Goal: Information Seeking & Learning: Check status

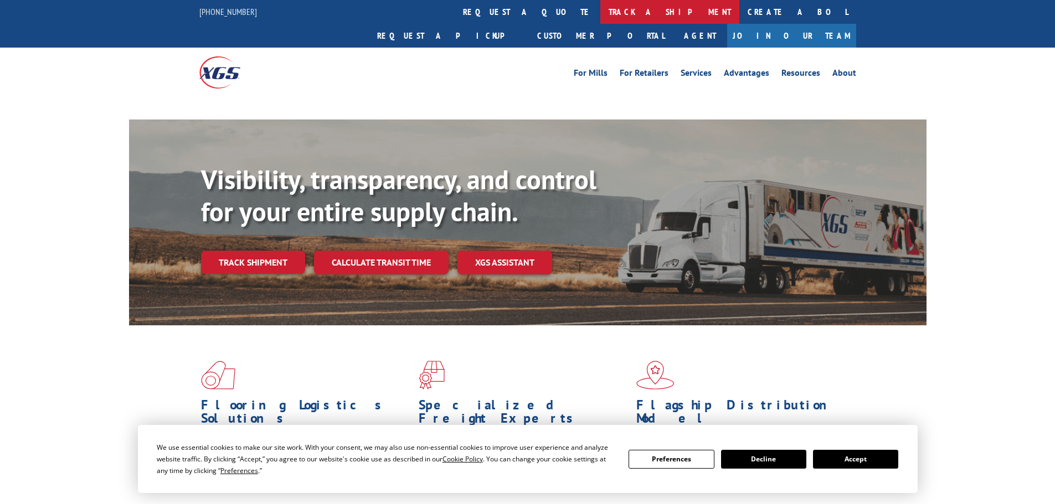
click at [600, 16] on link "track a shipment" at bounding box center [669, 12] width 139 height 24
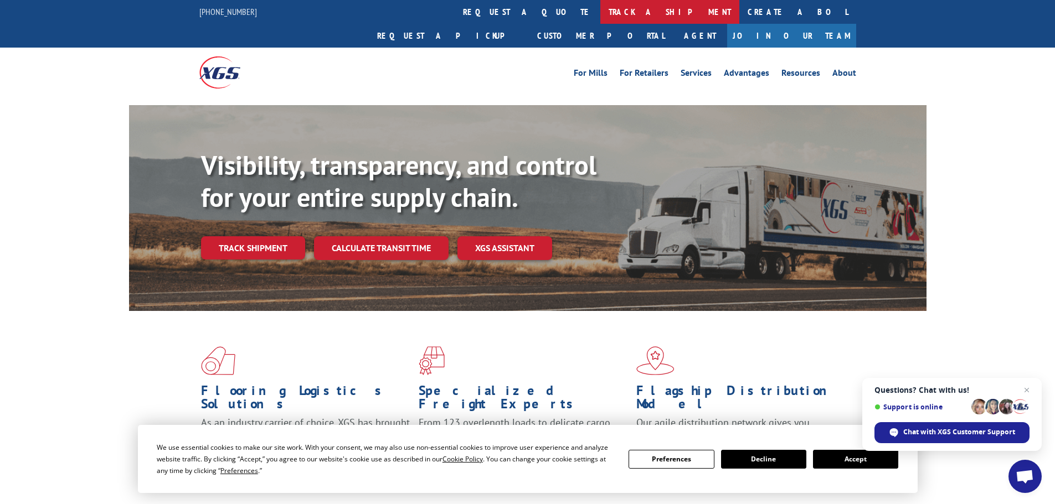
click at [600, 9] on link "track a shipment" at bounding box center [669, 12] width 139 height 24
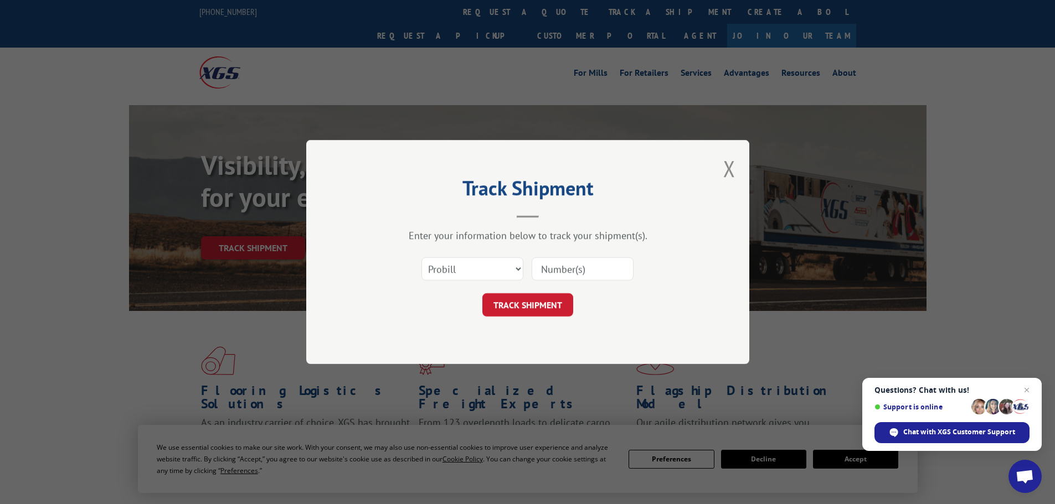
paste input "16331012"
type input "16331012"
click at [538, 307] on button "TRACK SHIPMENT" at bounding box center [527, 304] width 91 height 23
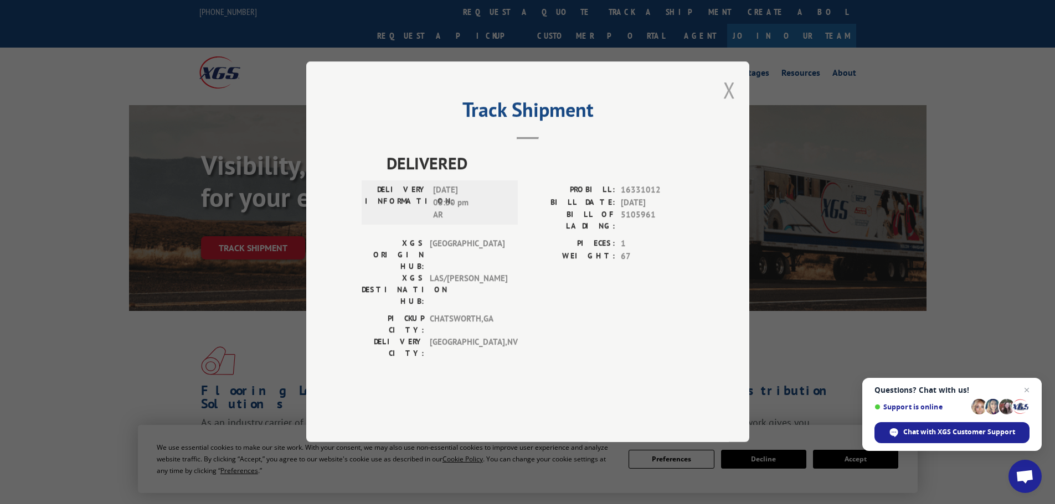
click at [731, 105] on button "Close modal" at bounding box center [729, 89] width 12 height 29
